Goal: Task Accomplishment & Management: Use online tool/utility

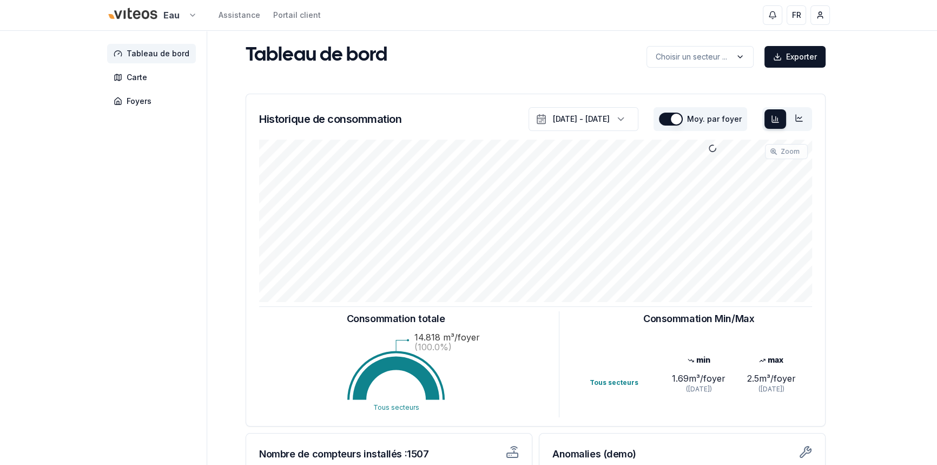
click at [182, 16] on html "Eau Assistance Portail client FR [PERSON_NAME] Tableau de bord Carte Foyers Tab…" at bounding box center [468, 335] width 937 height 670
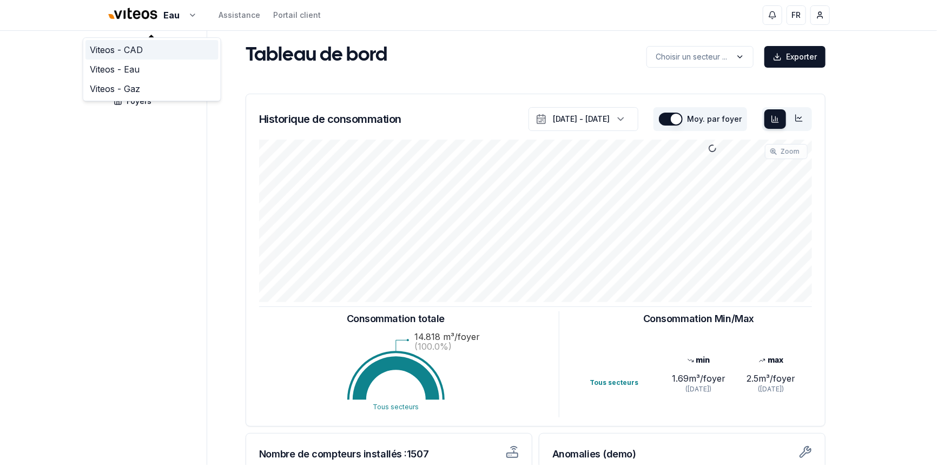
click at [143, 49] on link "Viteos - CAD" at bounding box center [151, 49] width 133 height 19
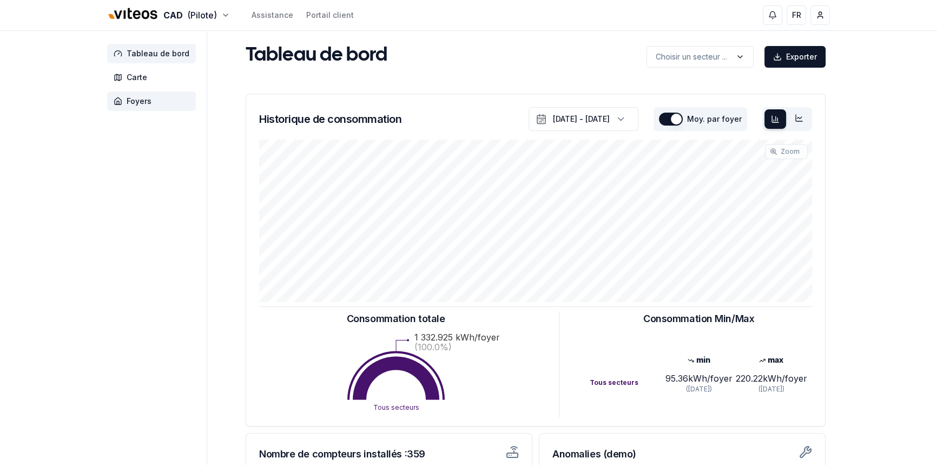
click at [136, 102] on span "Foyers" at bounding box center [139, 101] width 25 height 11
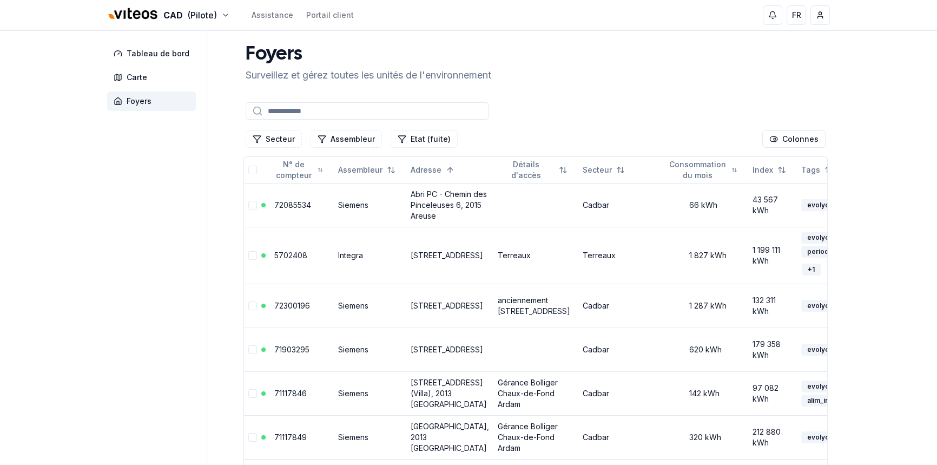
click at [282, 111] on input at bounding box center [367, 110] width 243 height 17
paste input "********"
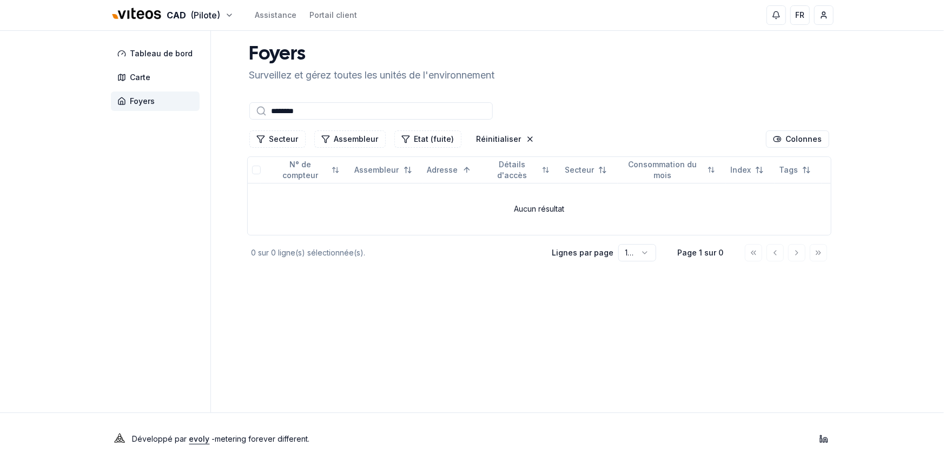
drag, startPoint x: 317, startPoint y: 108, endPoint x: 174, endPoint y: 98, distance: 143.1
click at [174, 98] on div "Tableau de bord Carte Foyers Foyers Surveillez et gérez toutes les unités de l'…" at bounding box center [472, 221] width 757 height 381
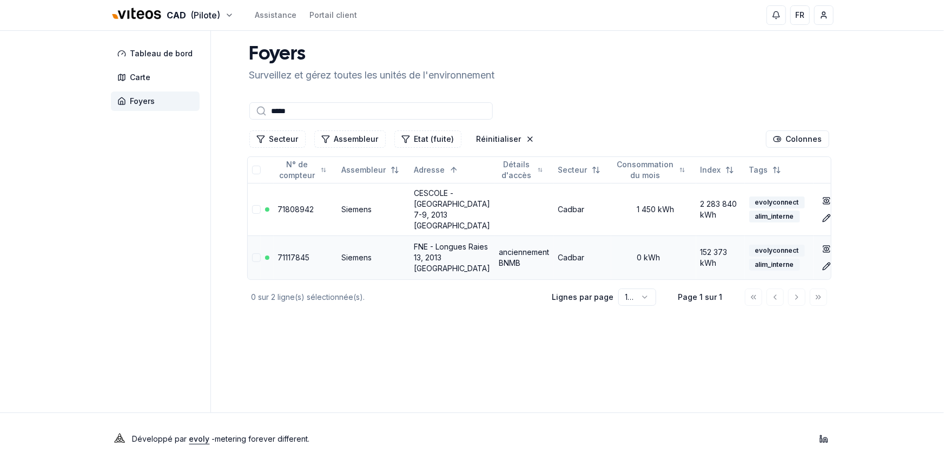
type input "*****"
click at [430, 245] on link "FNE - Longues Raies 13, 2013 [GEOGRAPHIC_DATA]" at bounding box center [452, 257] width 76 height 31
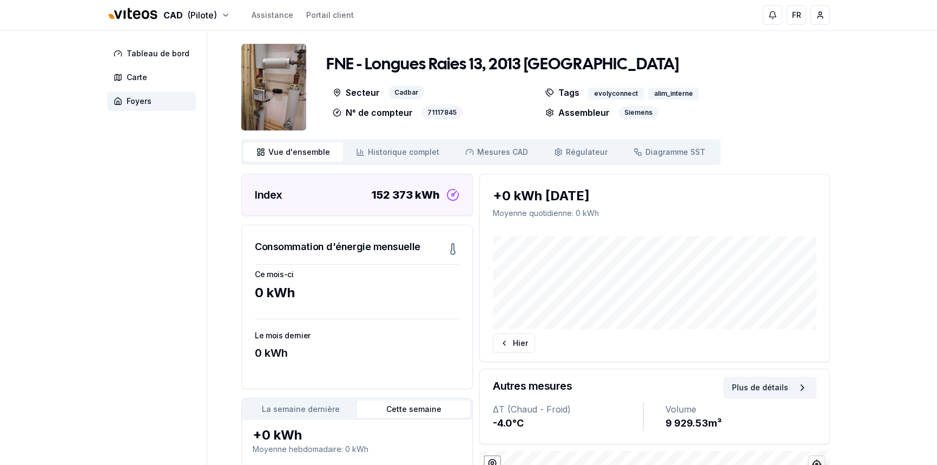
click at [267, 88] on img at bounding box center [273, 87] width 65 height 87
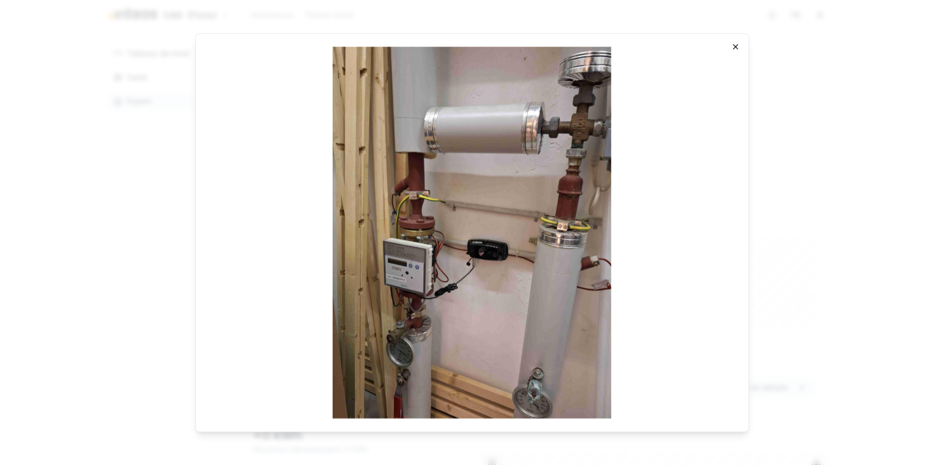
click at [737, 48] on icon "button" at bounding box center [735, 46] width 4 height 4
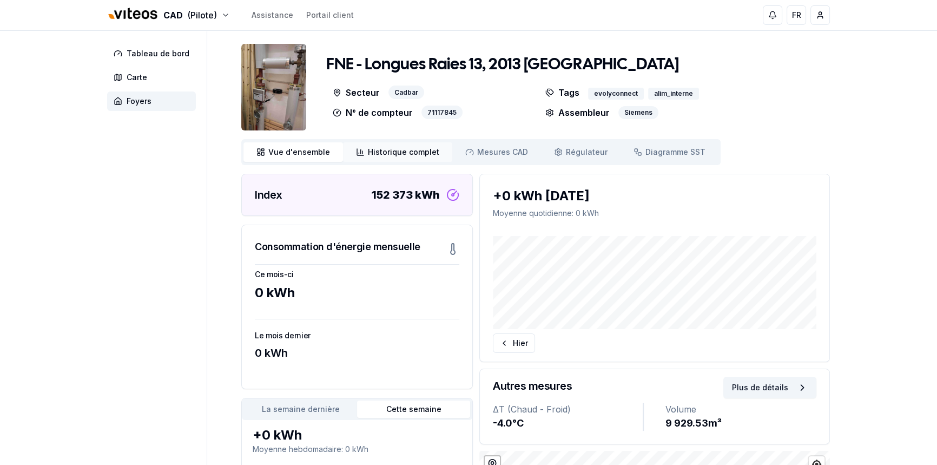
click at [390, 148] on span "Historique complet" at bounding box center [403, 152] width 71 height 11
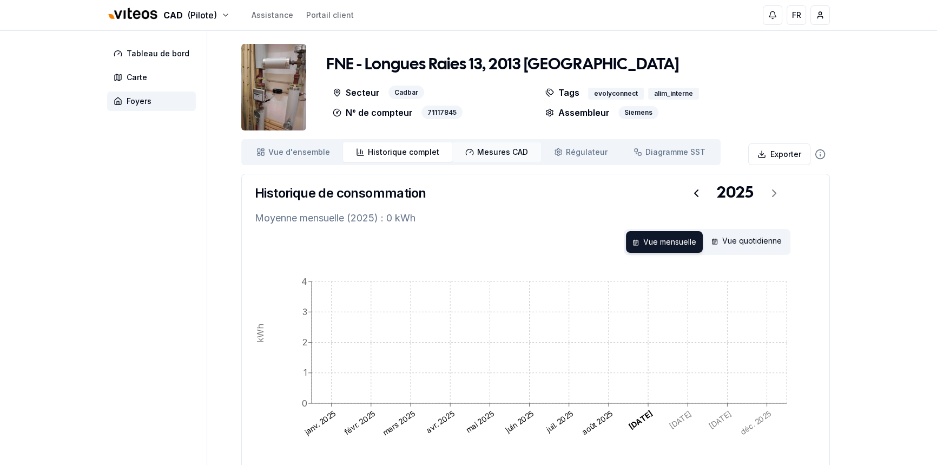
click at [496, 151] on span "Mesures CAD" at bounding box center [502, 152] width 51 height 11
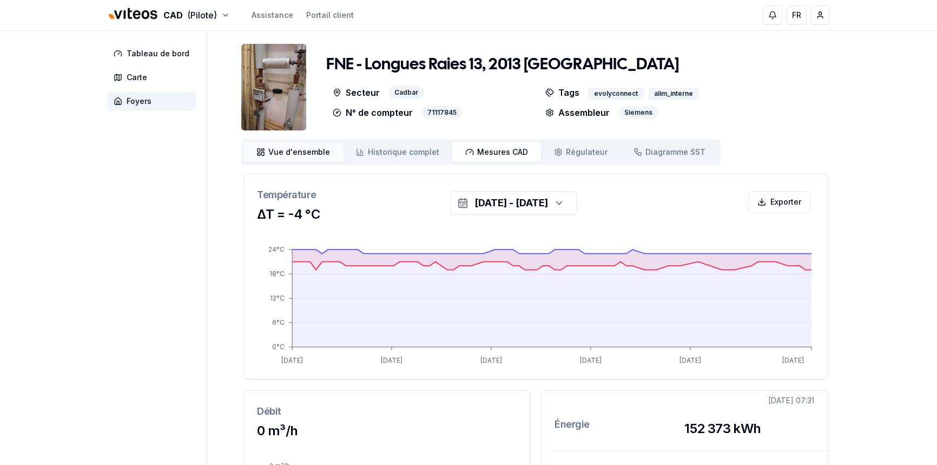
click at [270, 151] on span "Vue d'ensemble" at bounding box center [299, 152] width 62 height 11
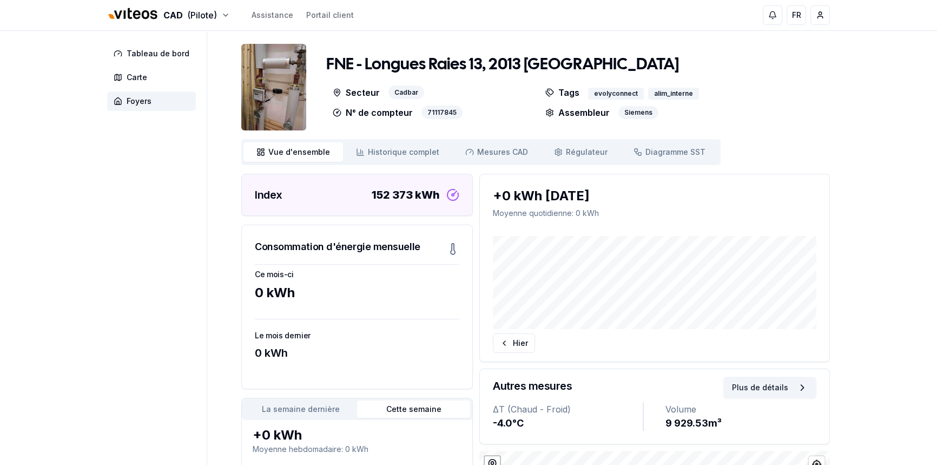
click at [281, 82] on img at bounding box center [273, 87] width 65 height 87
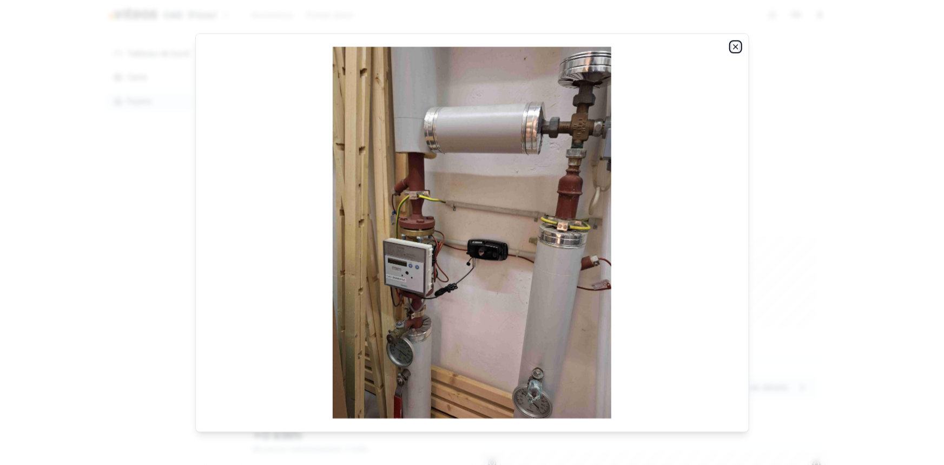
click at [735, 43] on icon "button" at bounding box center [735, 46] width 9 height 9
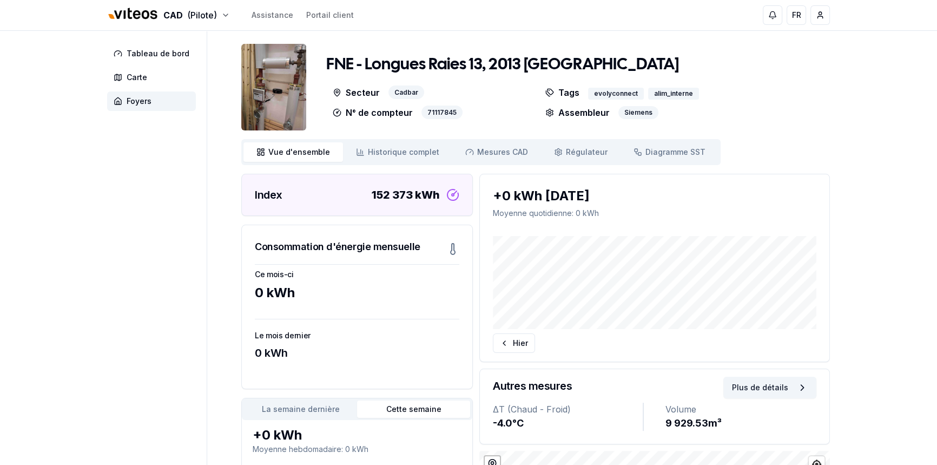
click at [96, 204] on div "Tableau de bord Carte Foyers FNE - Longues Raies 13, 2013 Colombier Secteur Cad…" at bounding box center [468, 323] width 757 height 584
